Goal: Transaction & Acquisition: Subscribe to service/newsletter

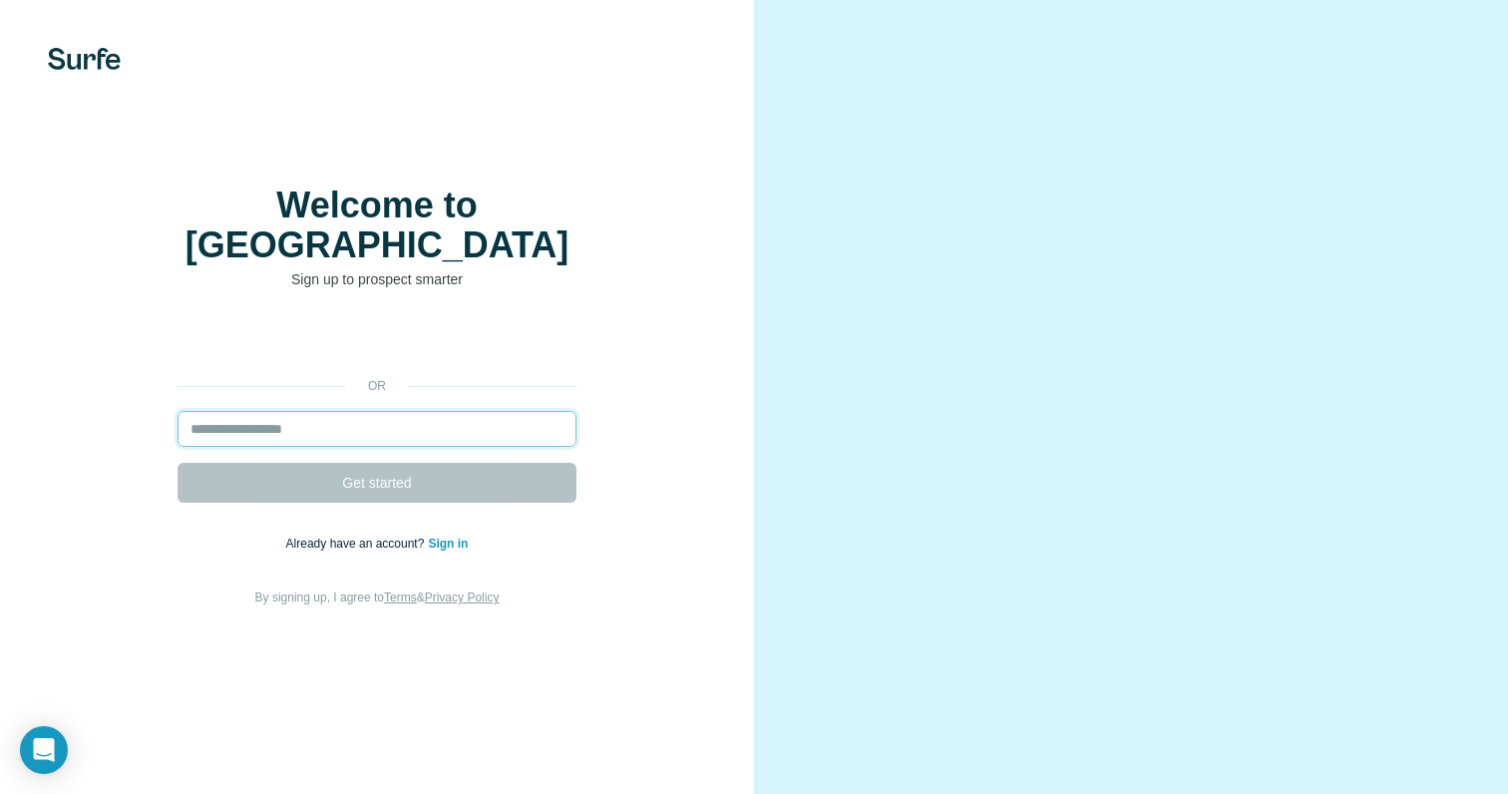
click at [381, 427] on input "email" at bounding box center [376, 429] width 399 height 36
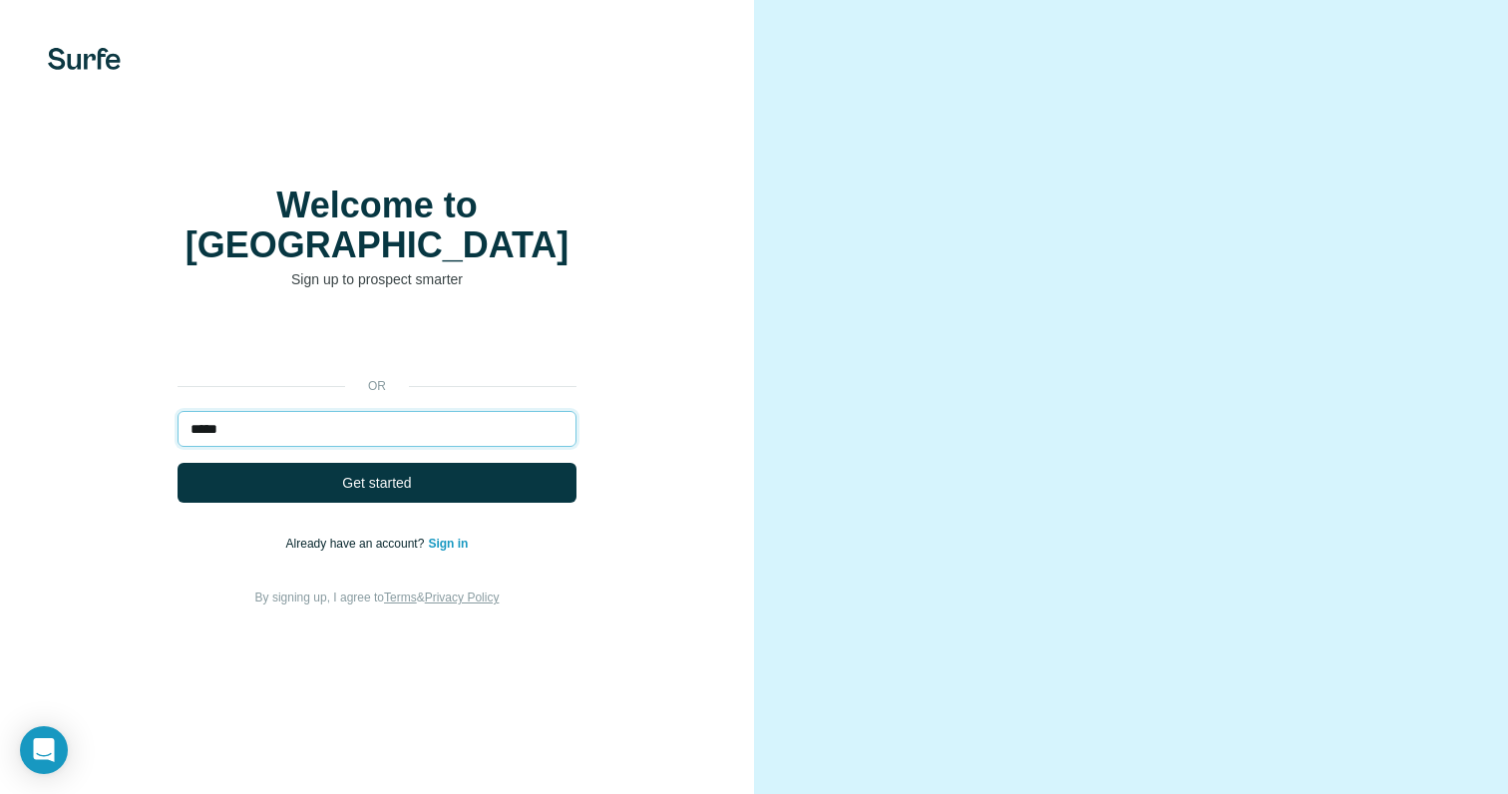
type input "**********"
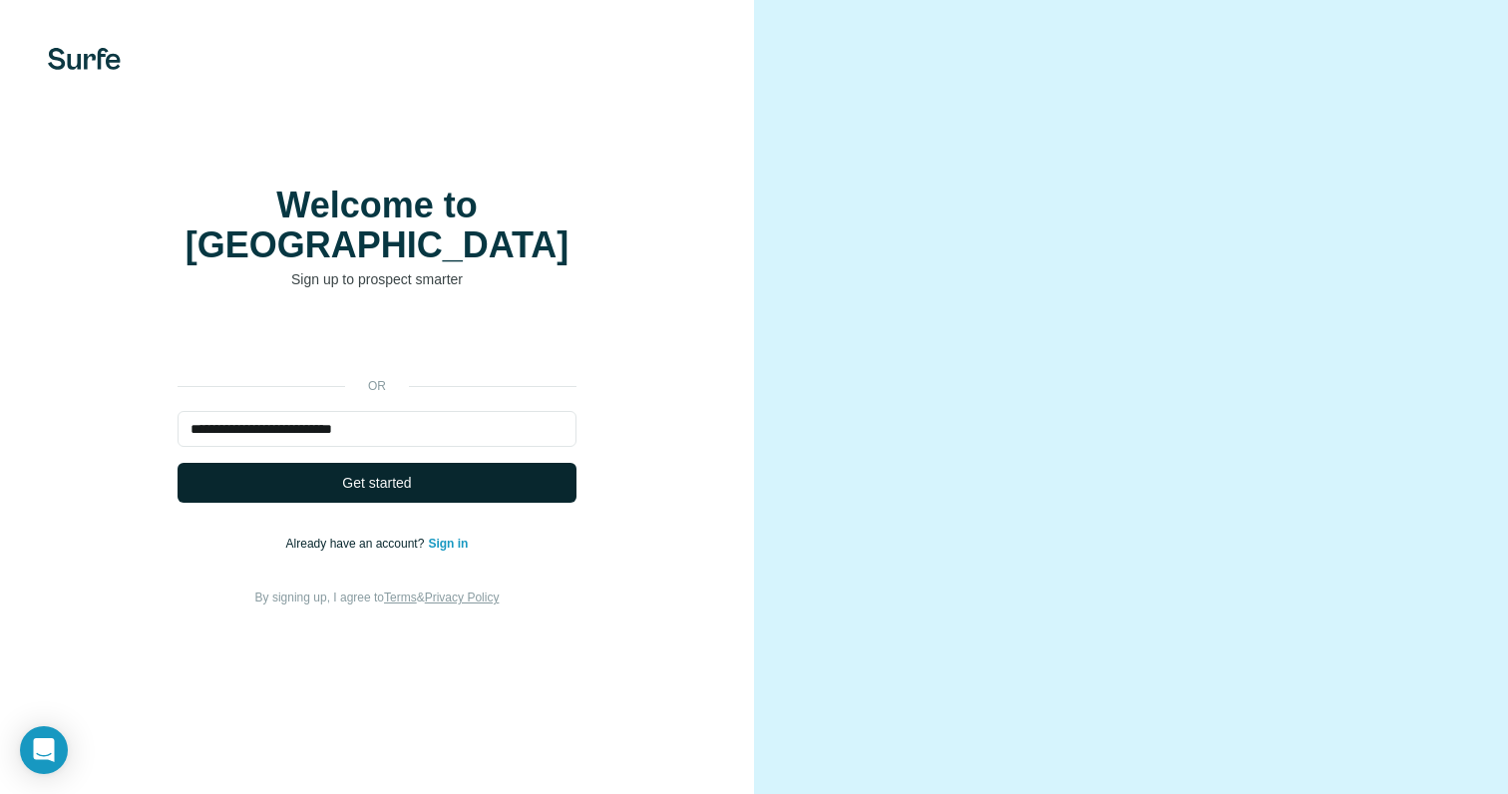
click at [365, 478] on span "Get started" at bounding box center [376, 483] width 69 height 20
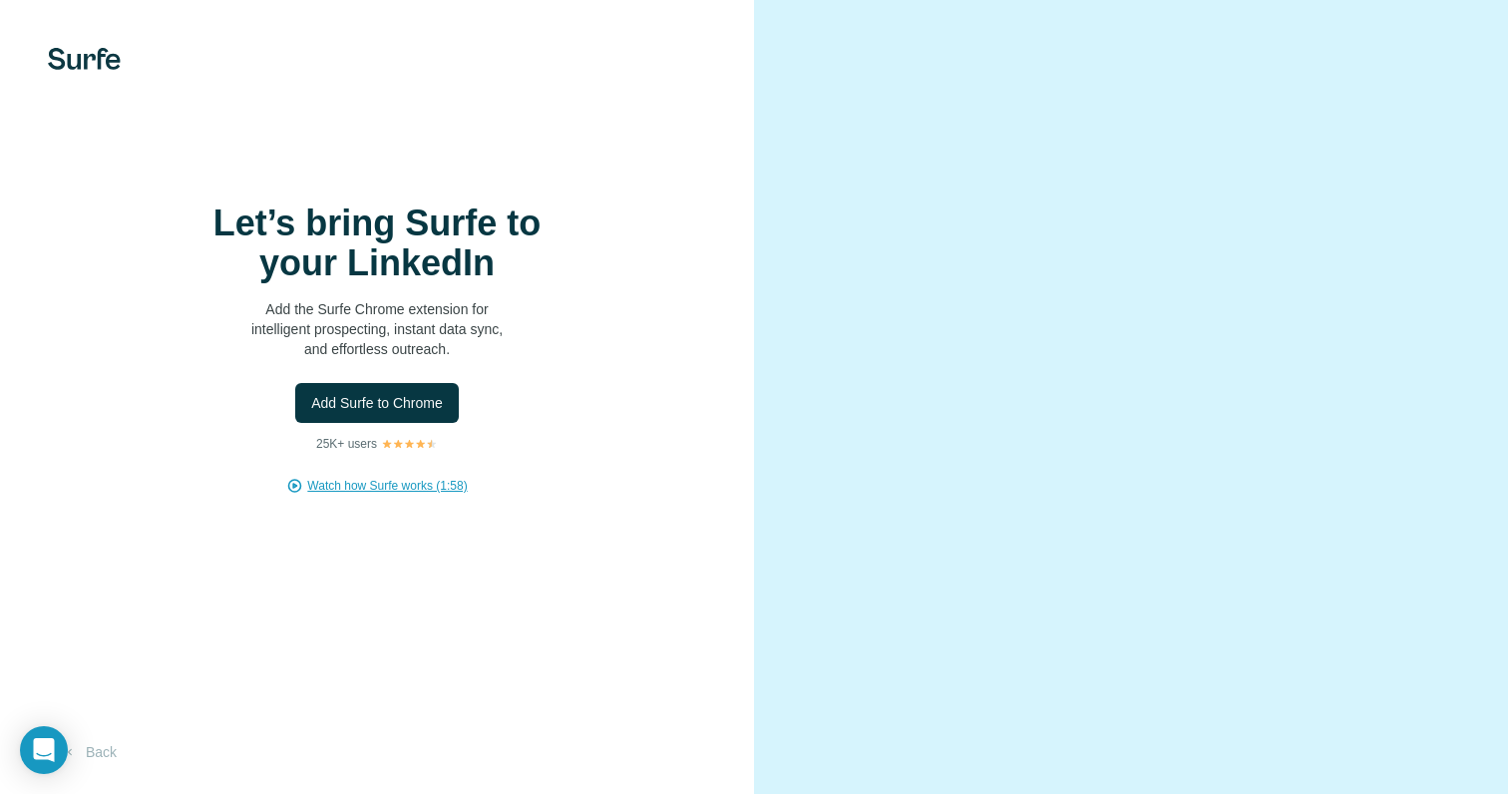
click at [418, 494] on span "Watch how Surfe works (1:58)" at bounding box center [387, 486] width 160 height 18
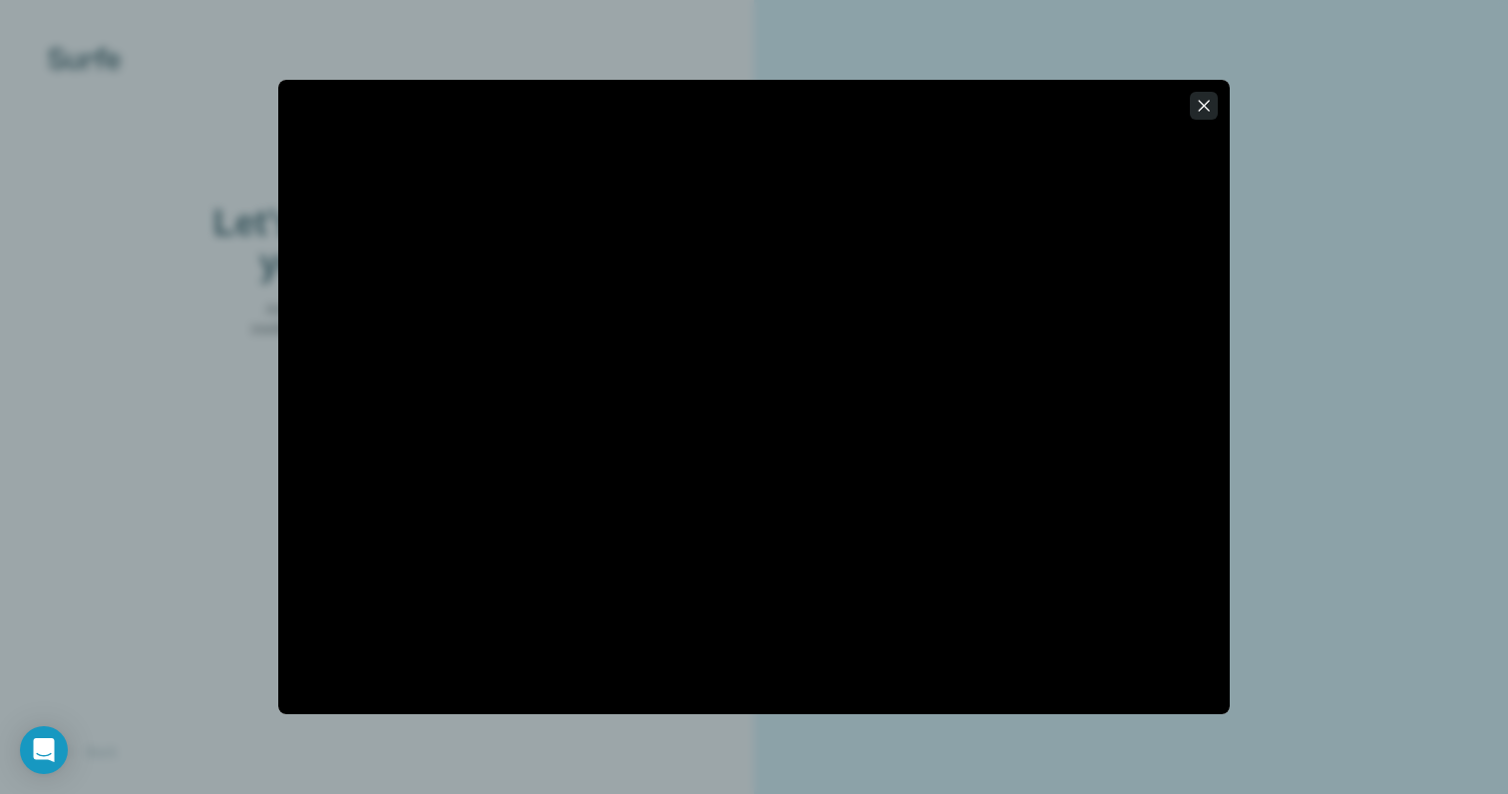
click at [1191, 108] on button "button" at bounding box center [1204, 106] width 28 height 28
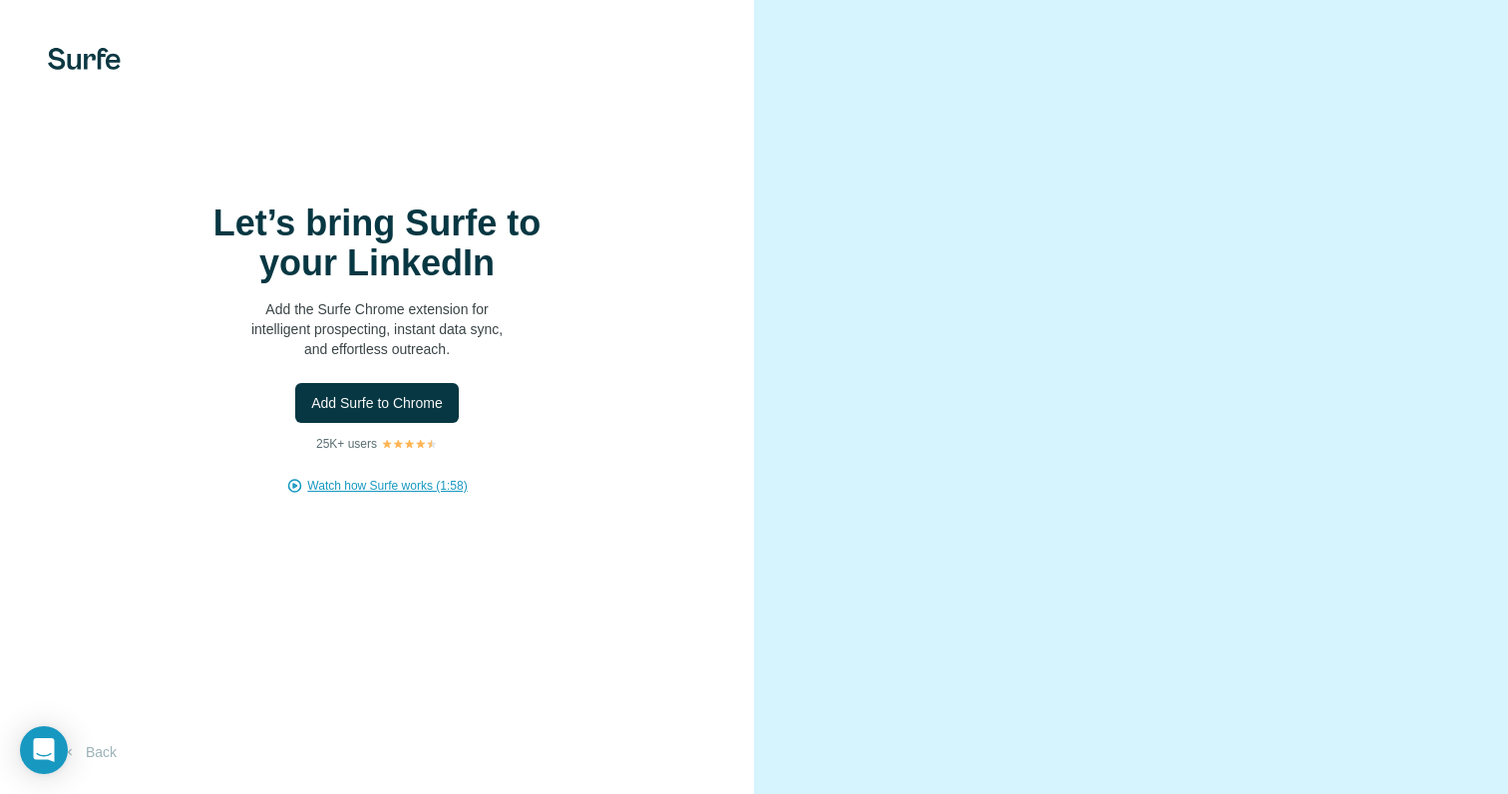
scroll to position [19, 0]
click at [430, 478] on span "Watch how Surfe works (1:58)" at bounding box center [387, 486] width 160 height 18
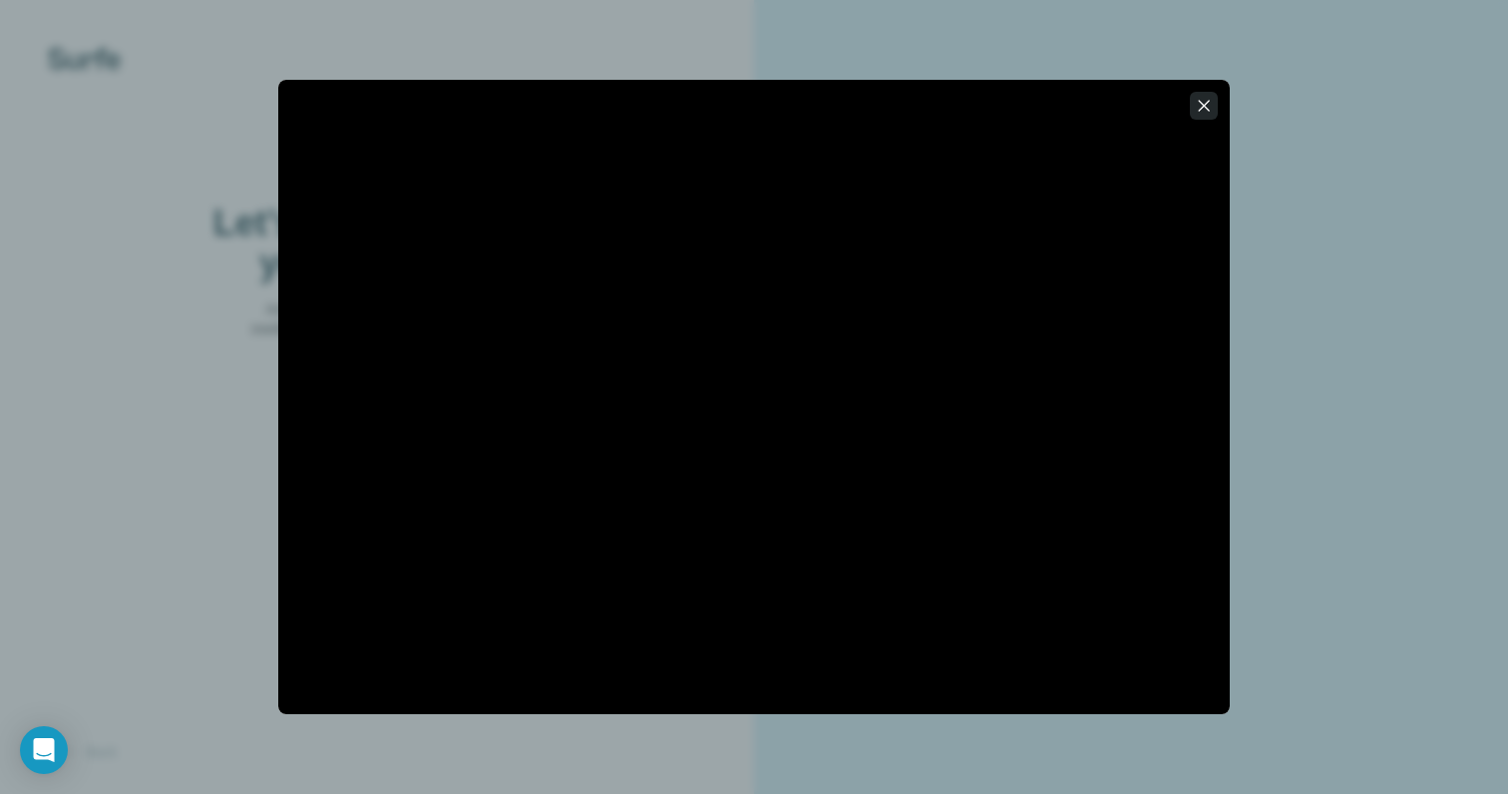
click at [1205, 114] on icon "button" at bounding box center [1204, 106] width 20 height 20
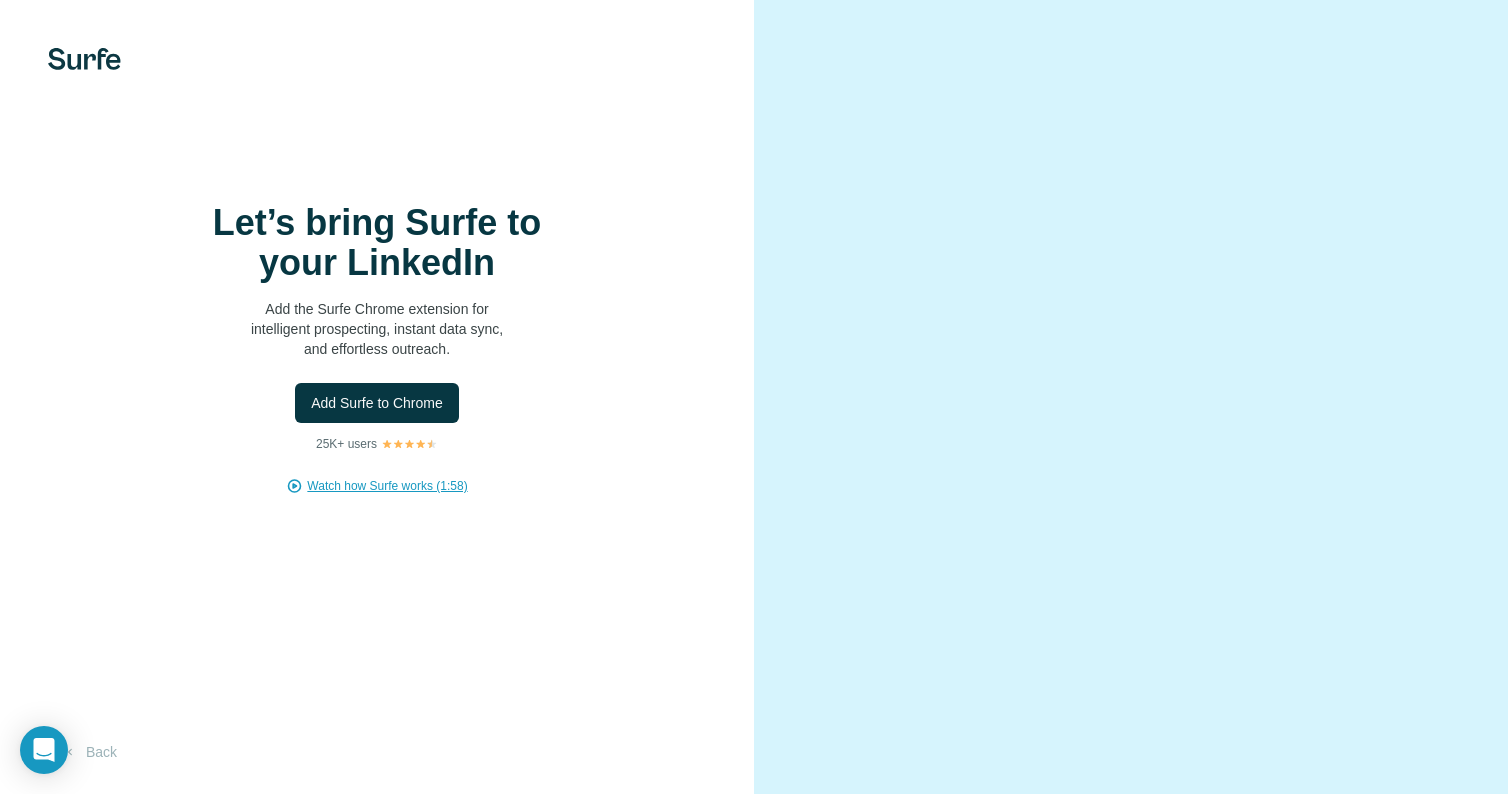
scroll to position [0, 0]
click at [1233, 268] on video at bounding box center [1131, 396] width 642 height 321
click at [136, 746] on div "Back" at bounding box center [377, 752] width 754 height 36
click at [112, 749] on button "Back" at bounding box center [89, 752] width 83 height 36
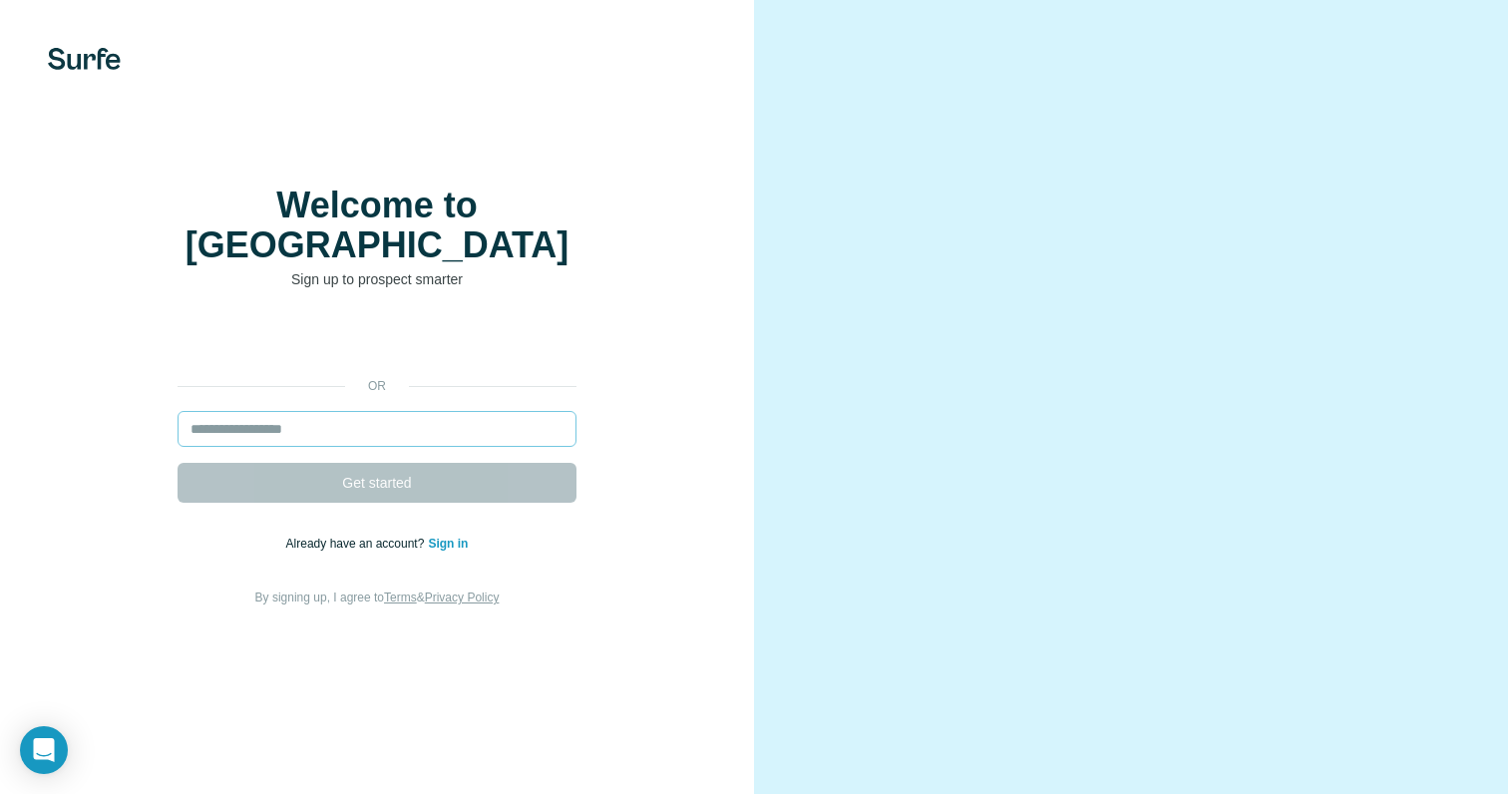
click at [323, 429] on input "email" at bounding box center [376, 429] width 399 height 36
click at [690, 470] on div "or Get started Already have an account? Sign in By signing up, I agree to Terms…" at bounding box center [377, 464] width 674 height 287
click at [458, 413] on input "email" at bounding box center [376, 429] width 399 height 36
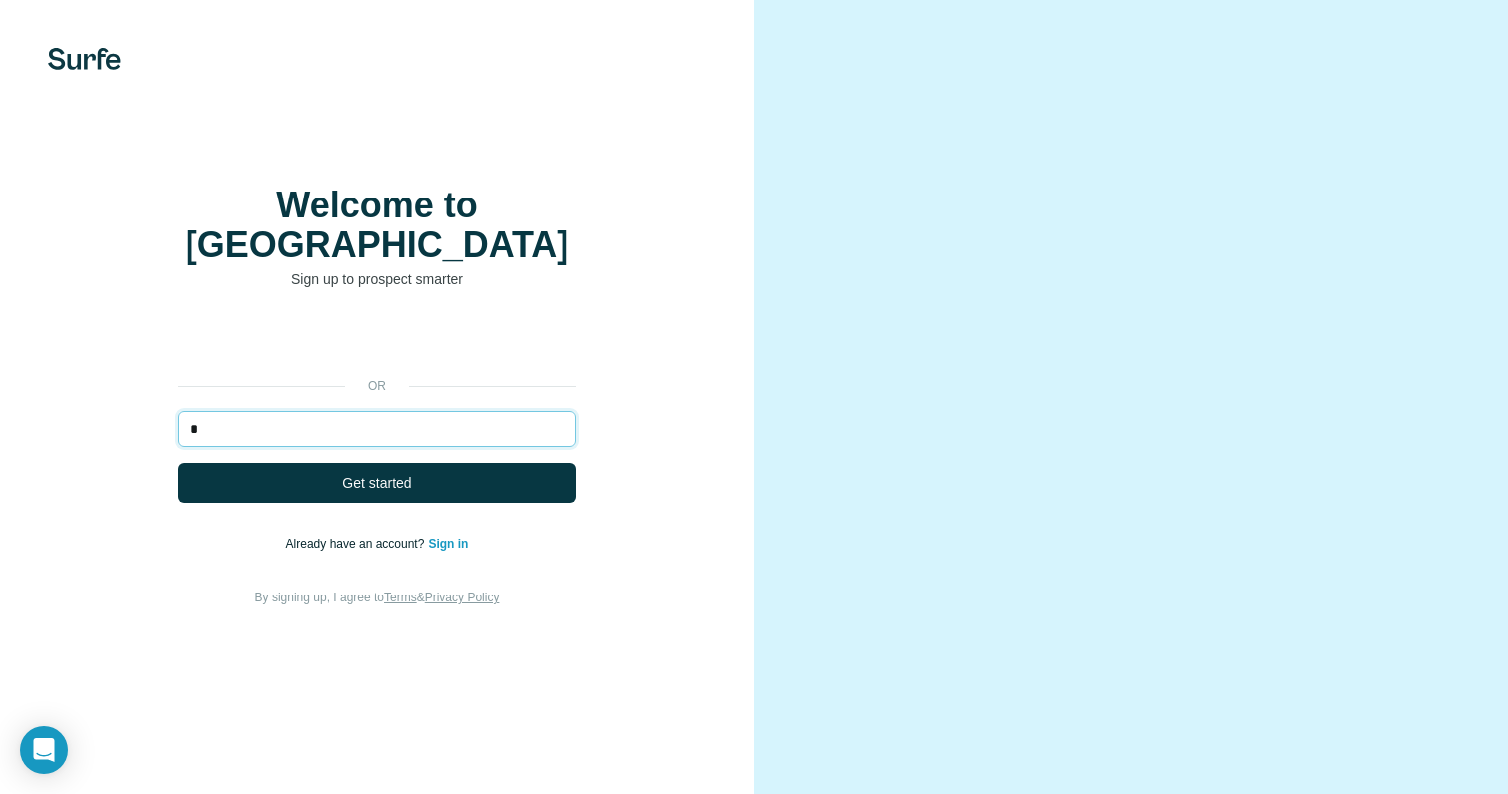
type input "**********"
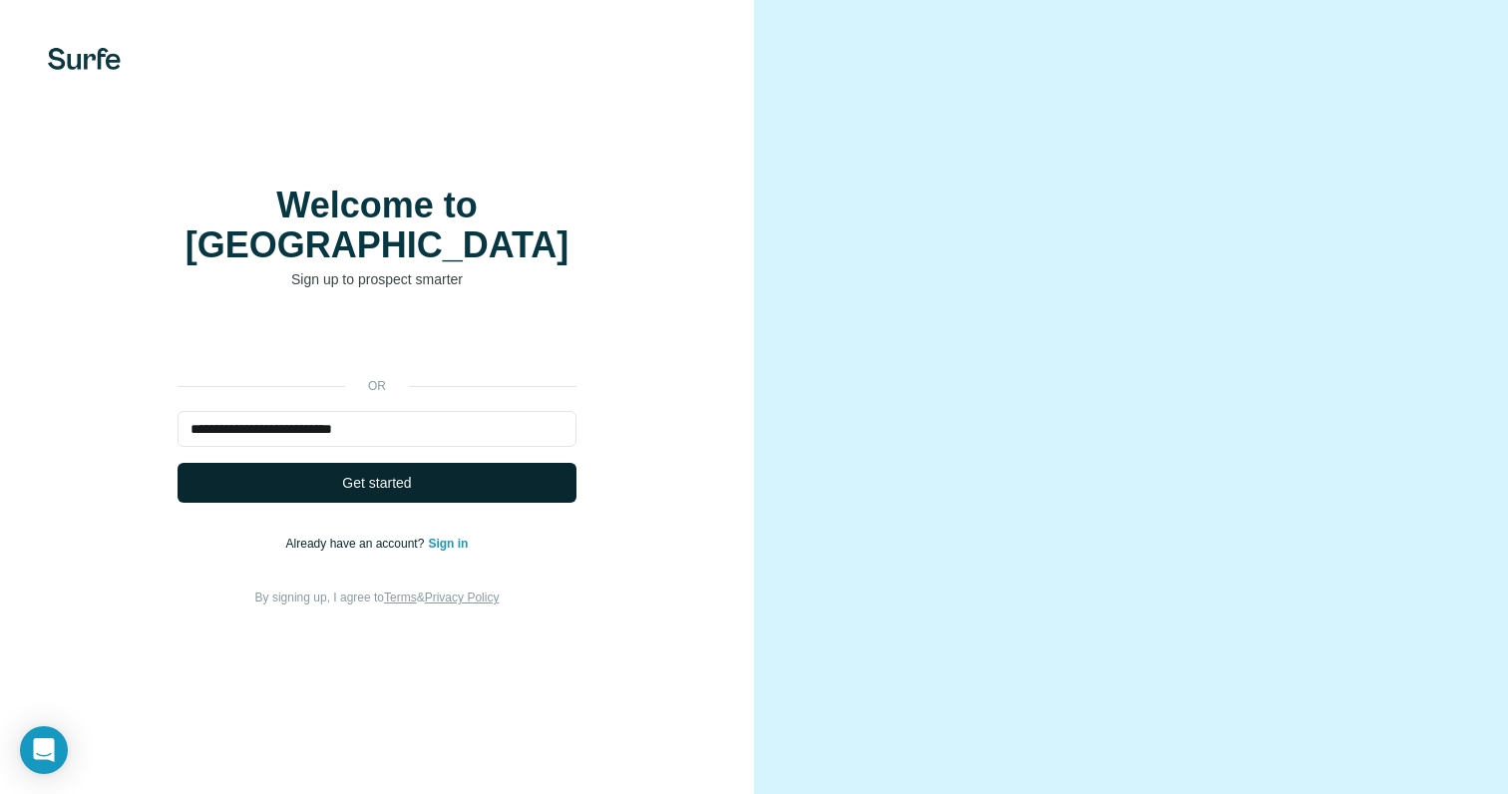
click at [436, 478] on button "Get started" at bounding box center [376, 483] width 399 height 40
click at [414, 475] on button "Get started" at bounding box center [376, 483] width 399 height 40
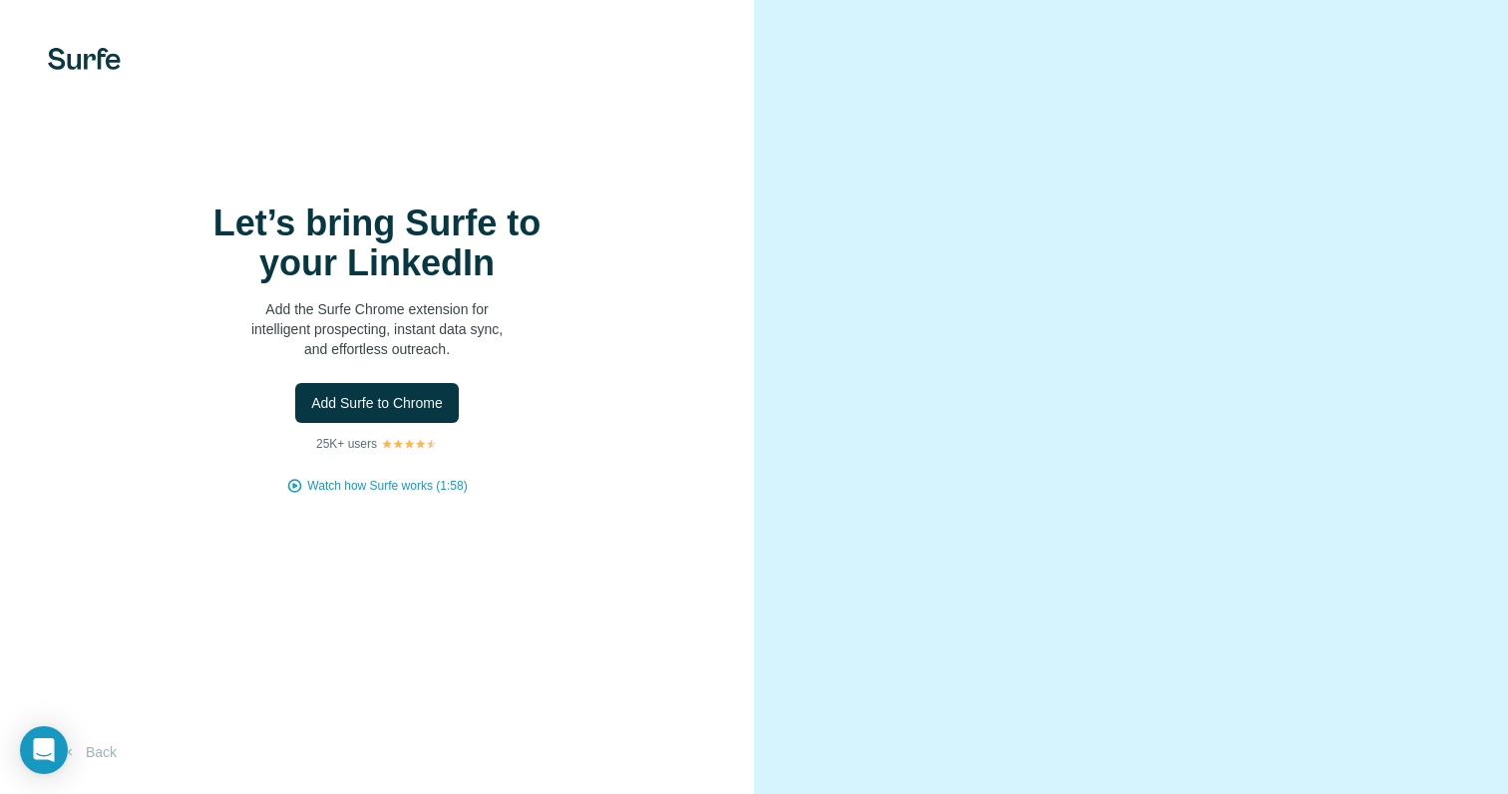
click at [431, 408] on span "Add Surfe to Chrome" at bounding box center [377, 403] width 132 height 20
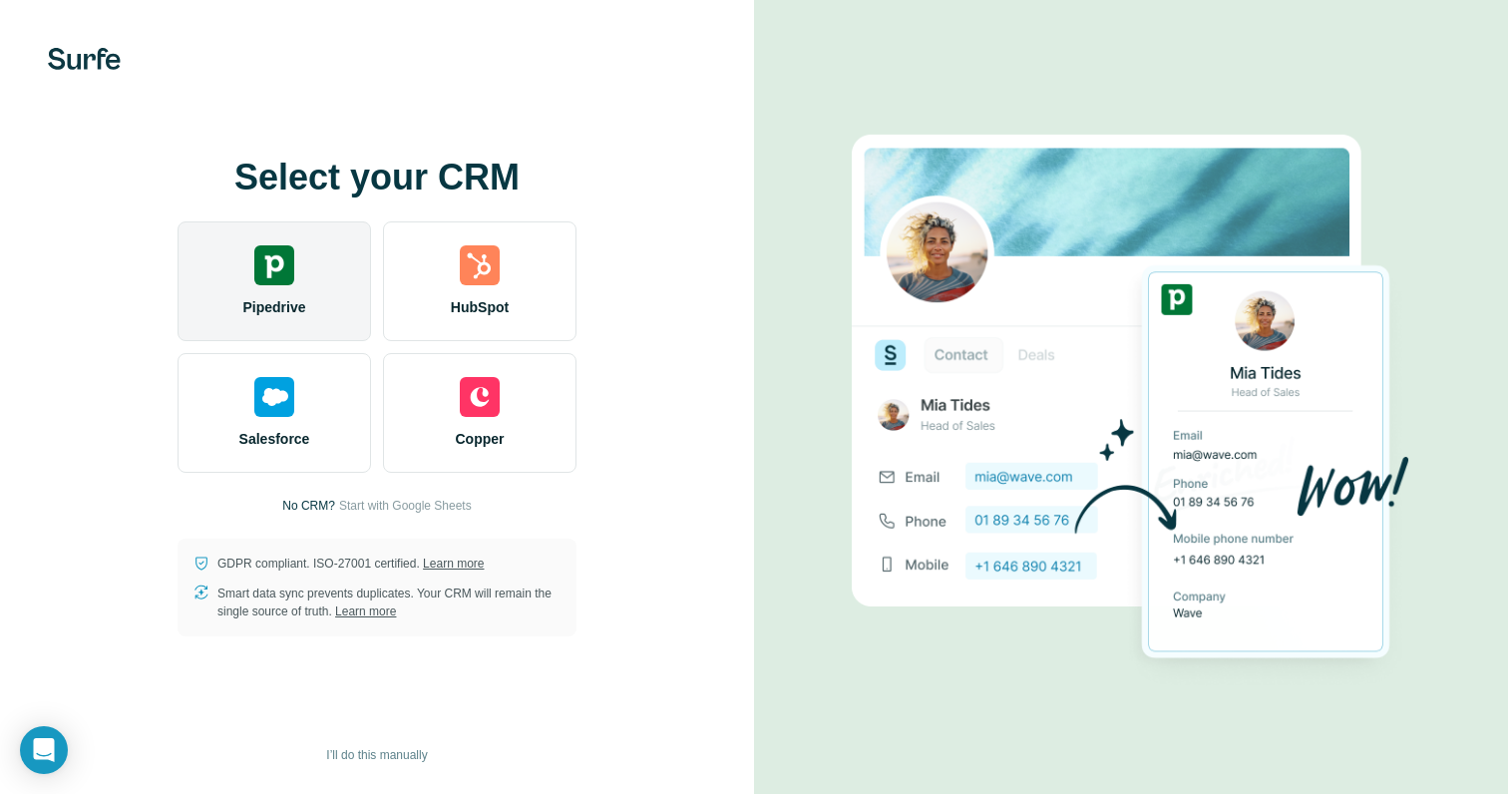
click at [310, 286] on div "Pipedrive" at bounding box center [273, 281] width 193 height 120
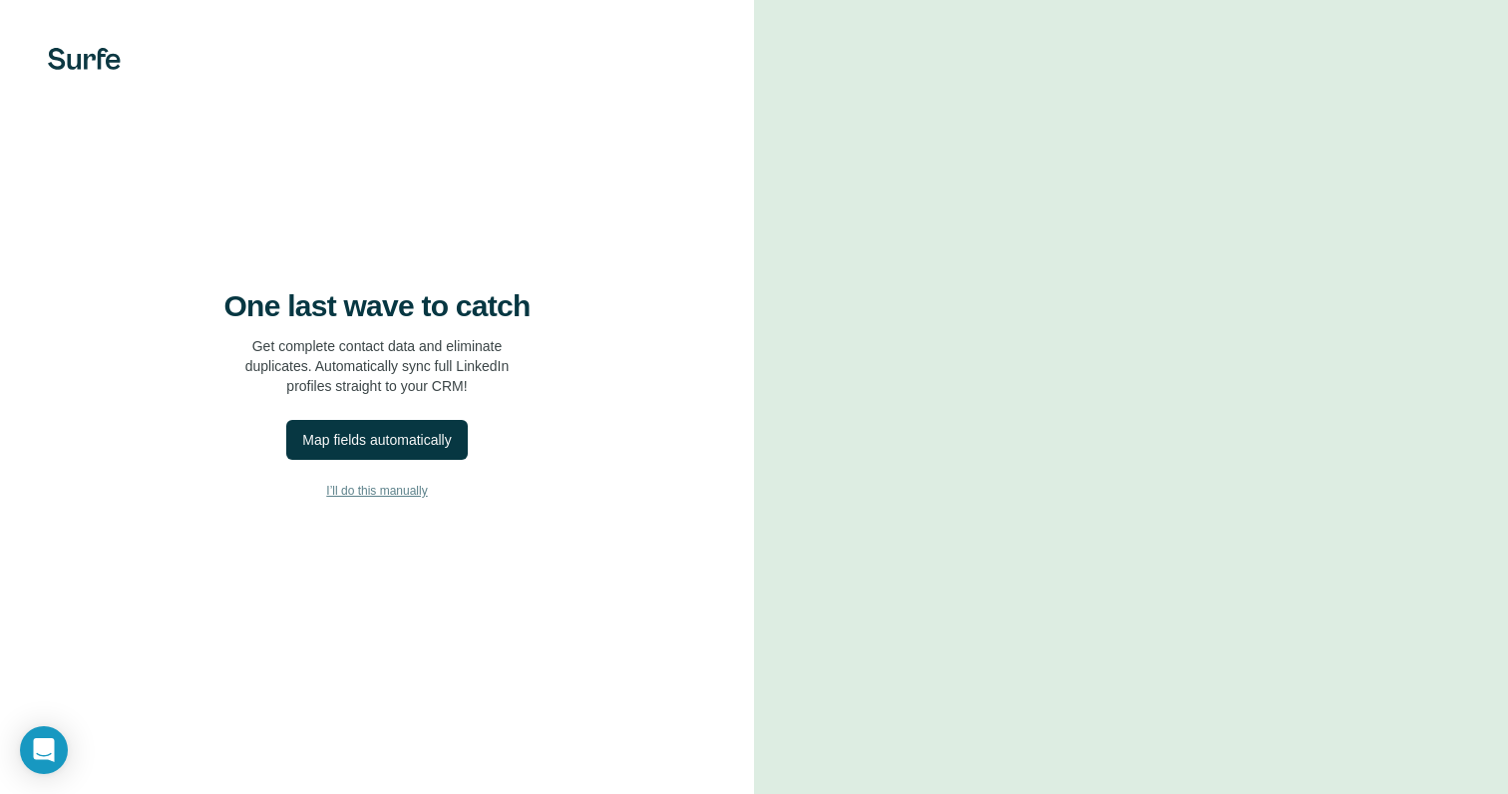
click at [385, 499] on span "I’ll do this manually" at bounding box center [376, 491] width 101 height 18
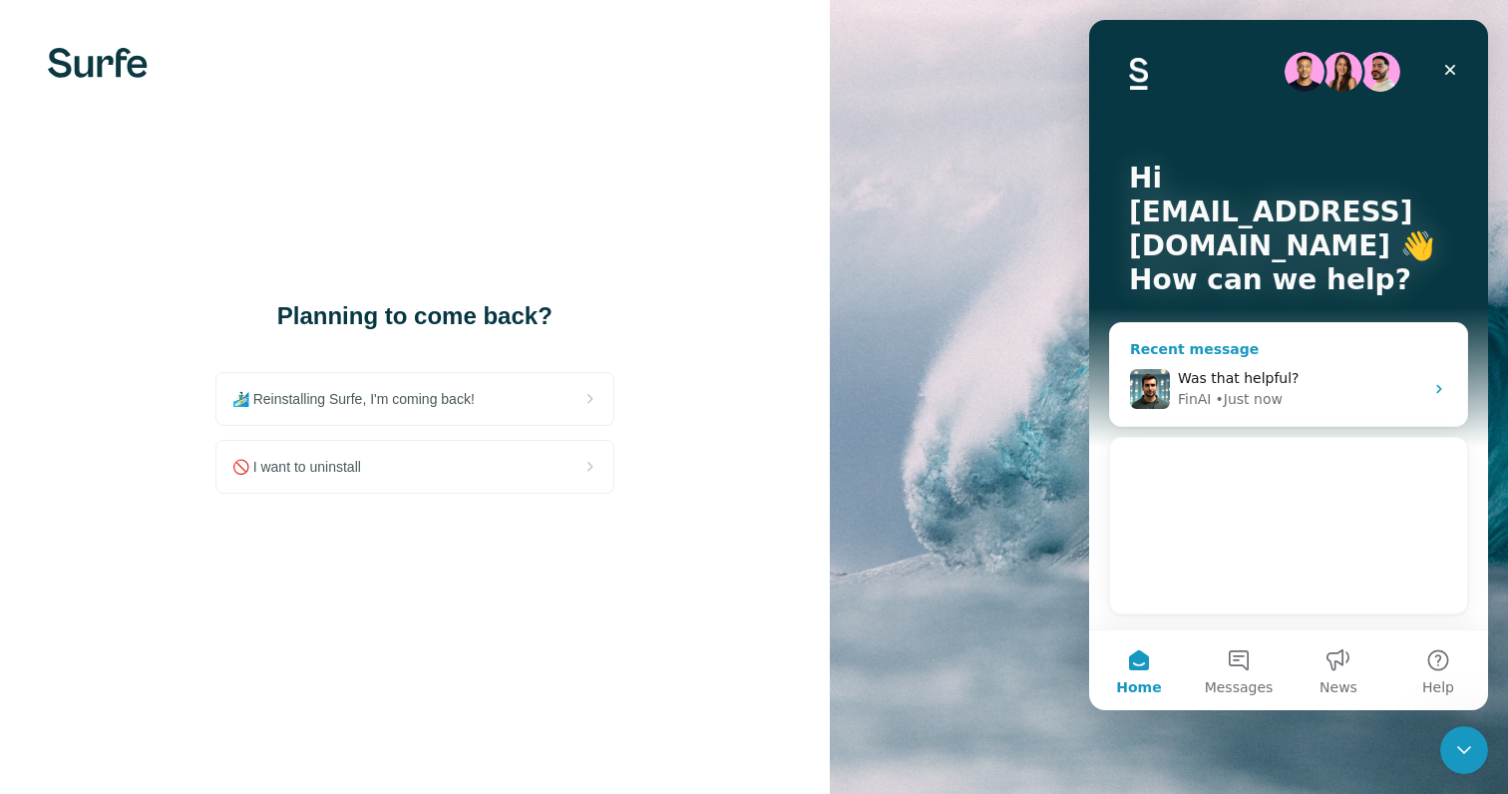
click at [1367, 404] on div "FinAI • Just now" at bounding box center [1300, 399] width 245 height 21
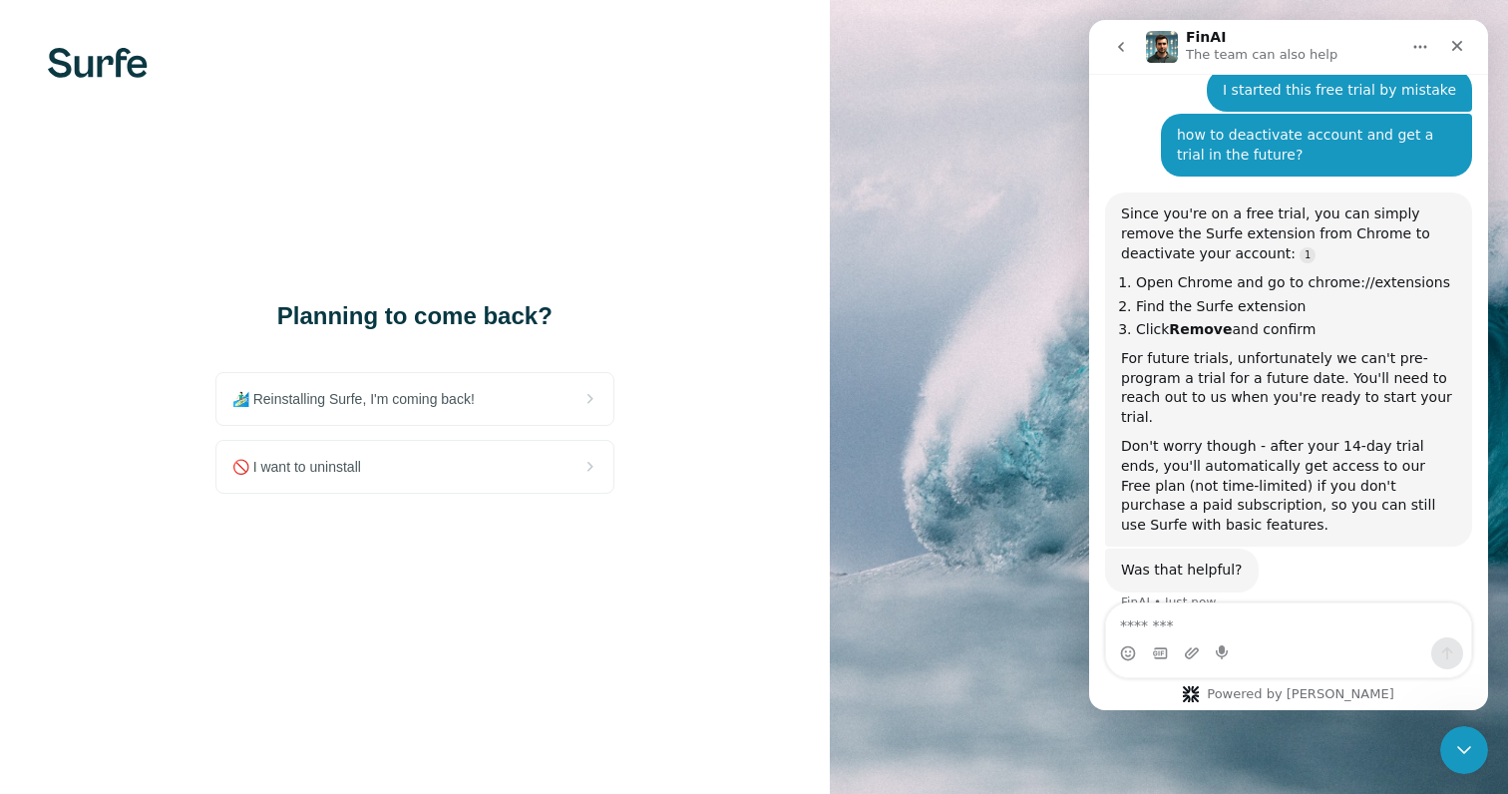
scroll to position [223, 0]
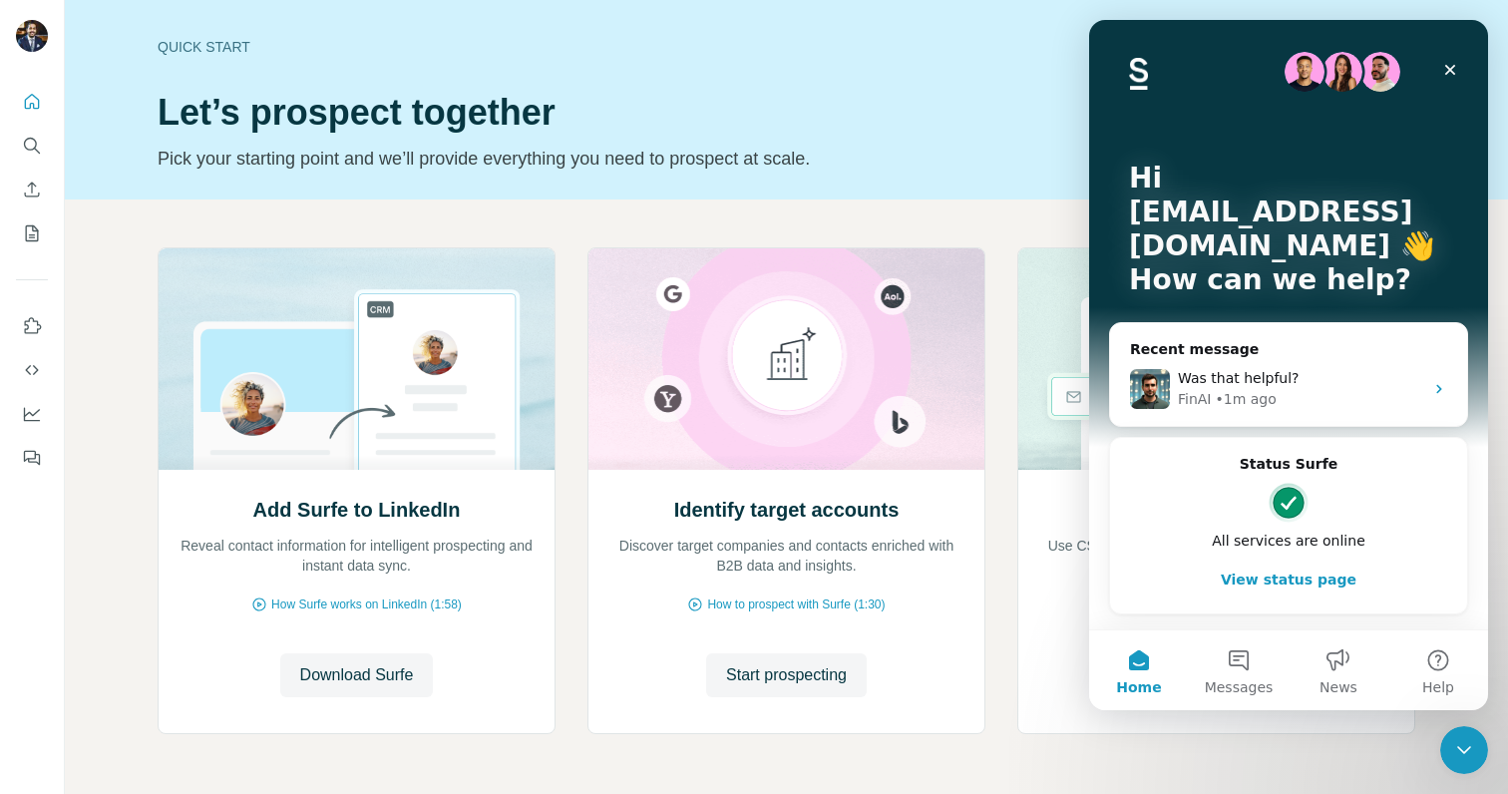
click at [634, 215] on div "Add Surfe to LinkedIn Reveal contact information for intelligent prospecting an…" at bounding box center [786, 530] width 1443 height 662
click at [34, 143] on icon "Search" at bounding box center [32, 146] width 20 height 20
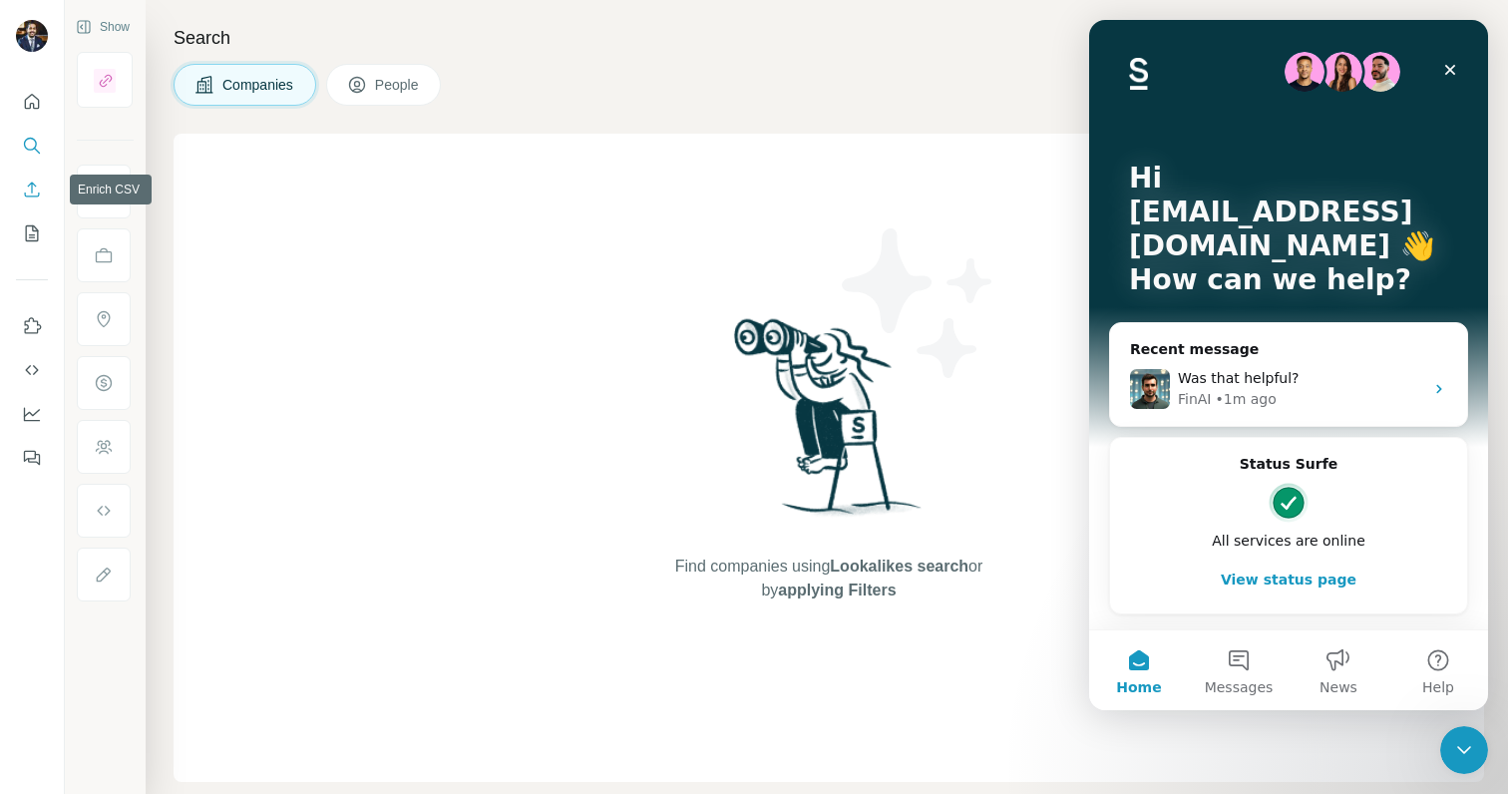
click at [32, 193] on icon "Enrich CSV" at bounding box center [32, 189] width 20 height 20
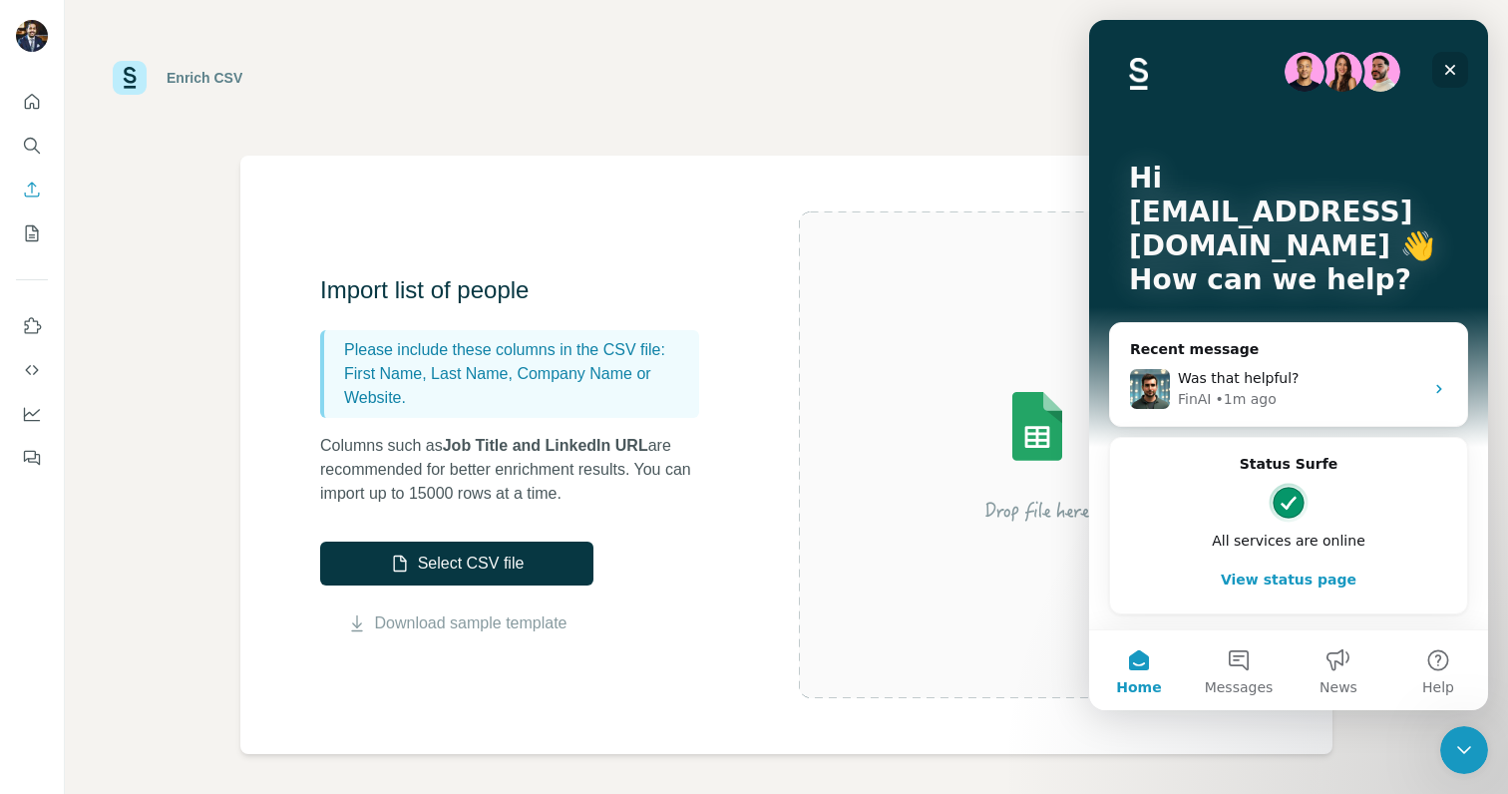
click at [1448, 77] on icon "Close" at bounding box center [1450, 70] width 16 height 16
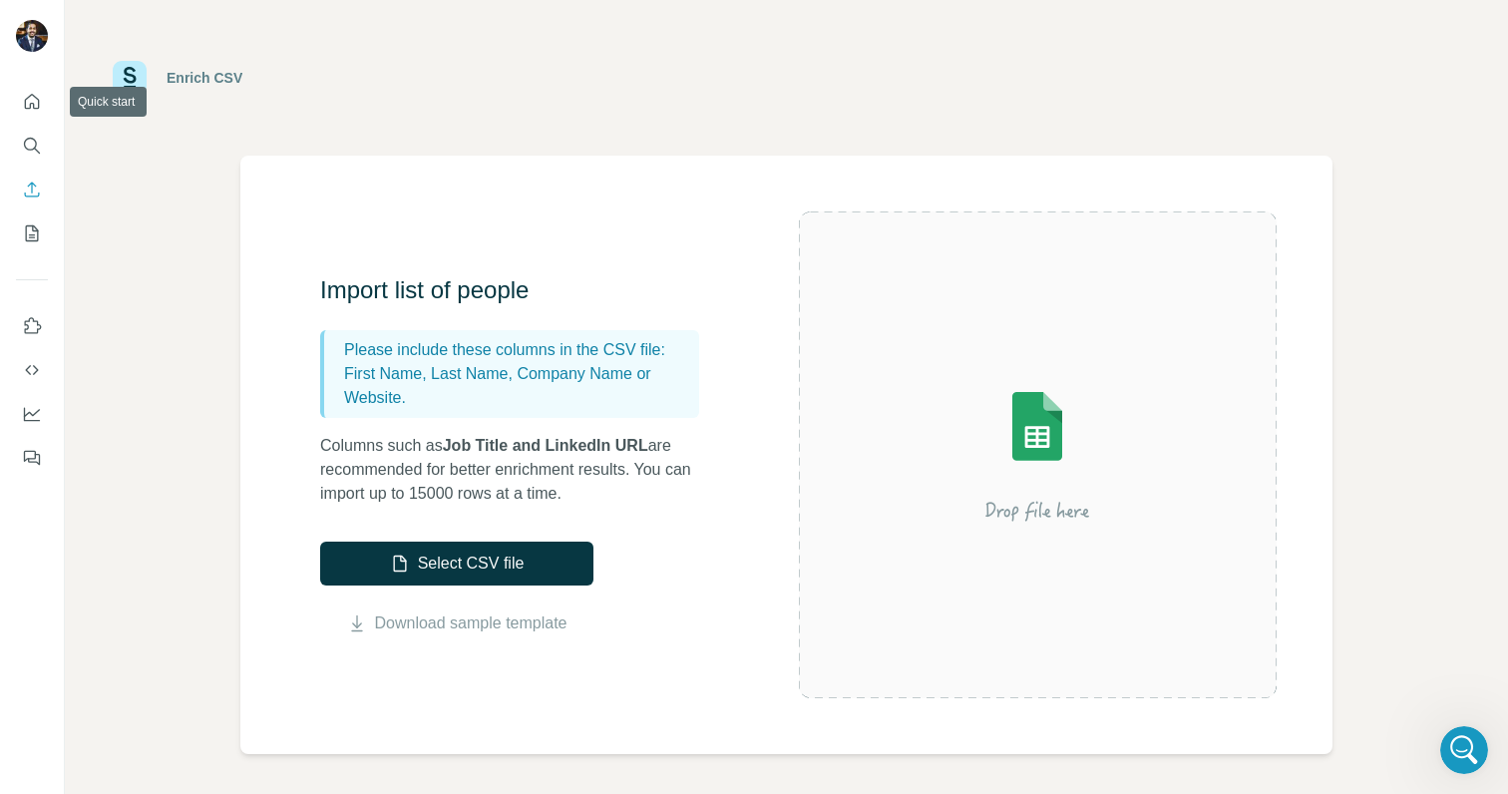
click at [34, 132] on button "Search" at bounding box center [32, 146] width 32 height 36
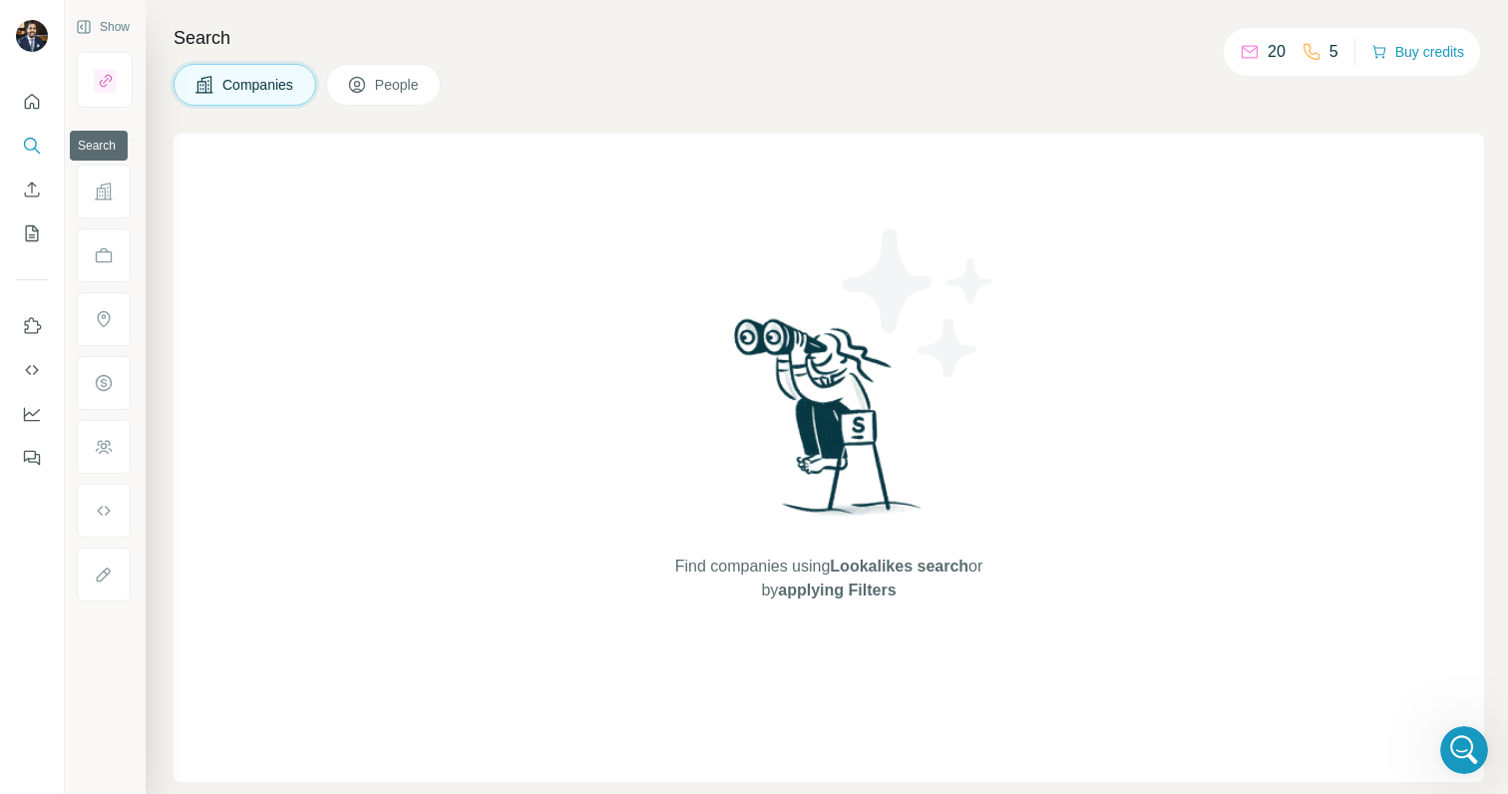
click at [23, 182] on icon "Enrich CSV" at bounding box center [32, 189] width 20 height 20
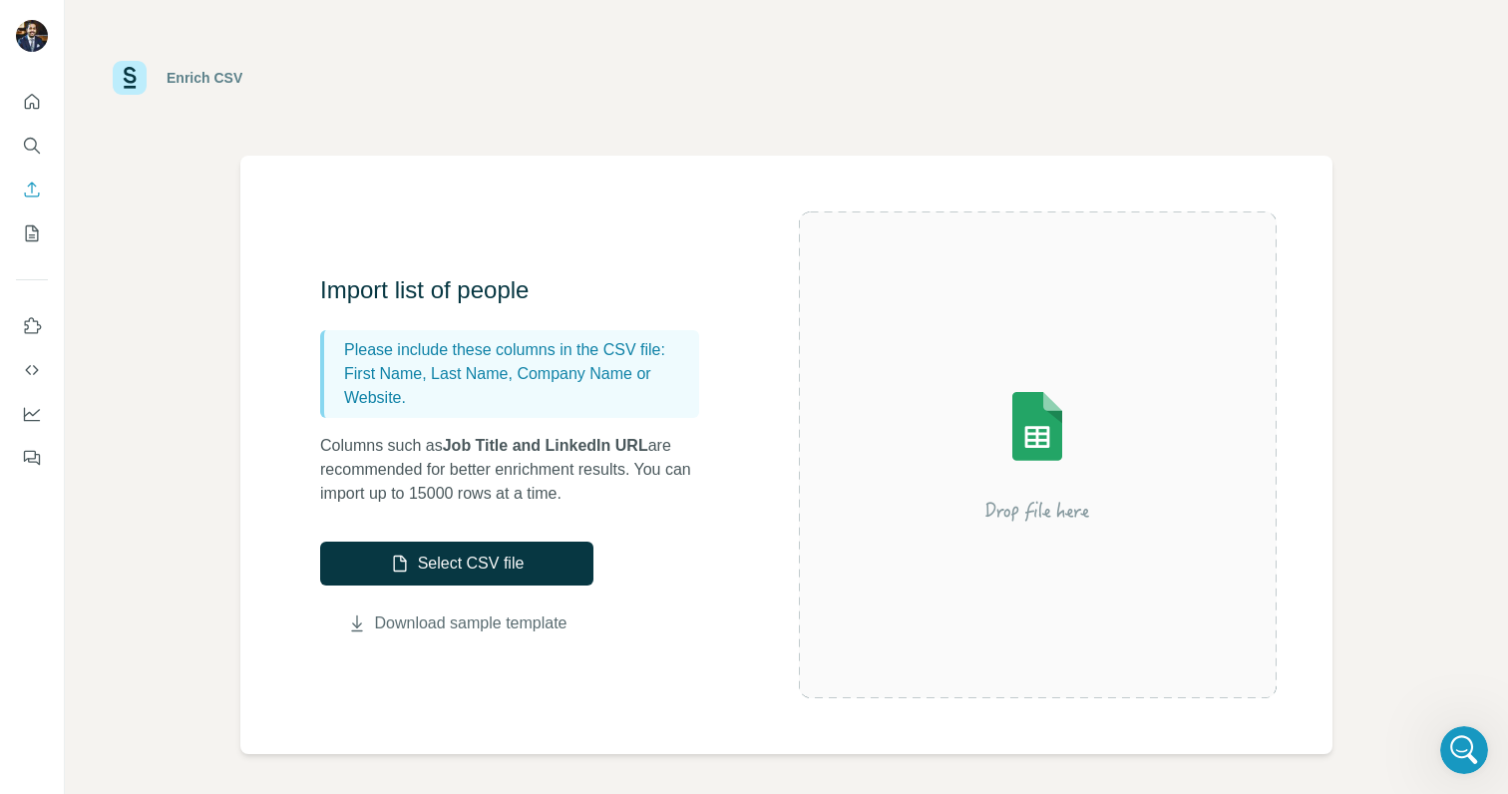
click at [478, 630] on link "Download sample template" at bounding box center [471, 623] width 192 height 24
click at [31, 111] on icon "Quick start" at bounding box center [32, 102] width 20 height 20
